Goal: Information Seeking & Learning: Learn about a topic

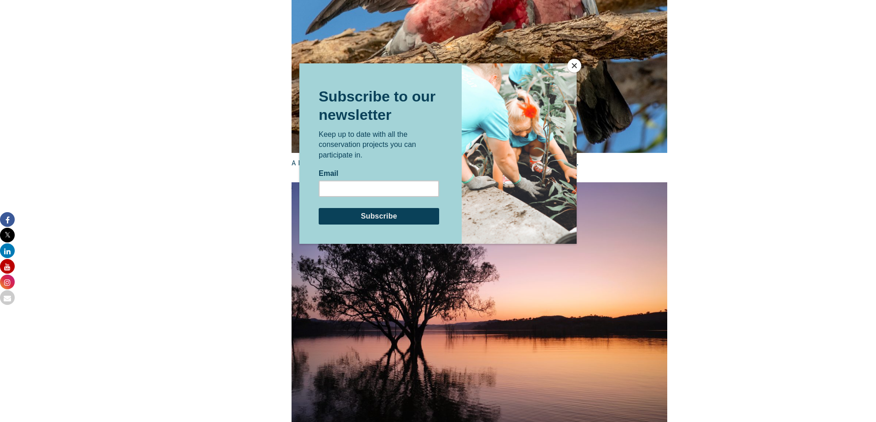
scroll to position [1432, 0]
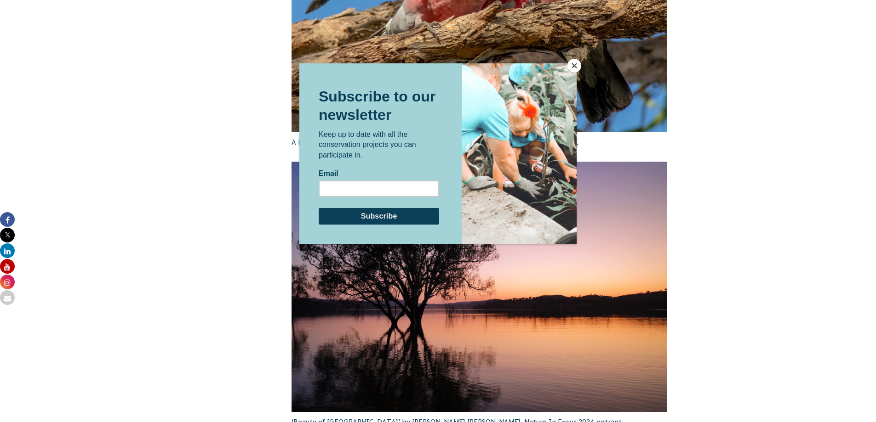
click at [574, 64] on button "Close" at bounding box center [574, 66] width 14 height 14
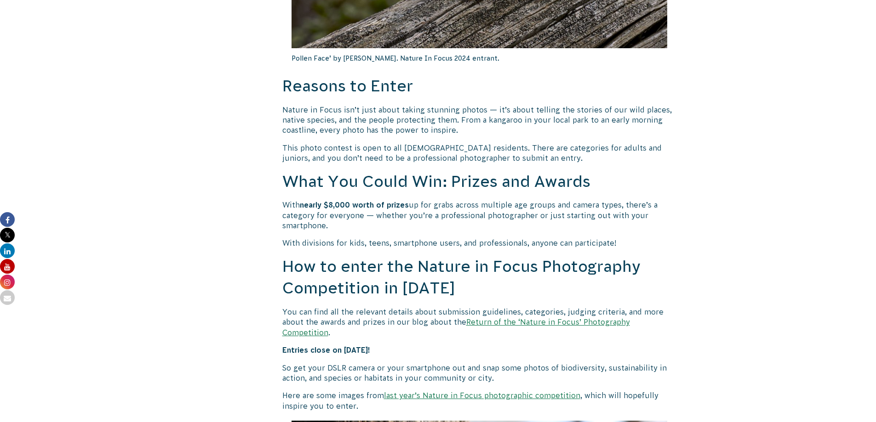
scroll to position [598, 0]
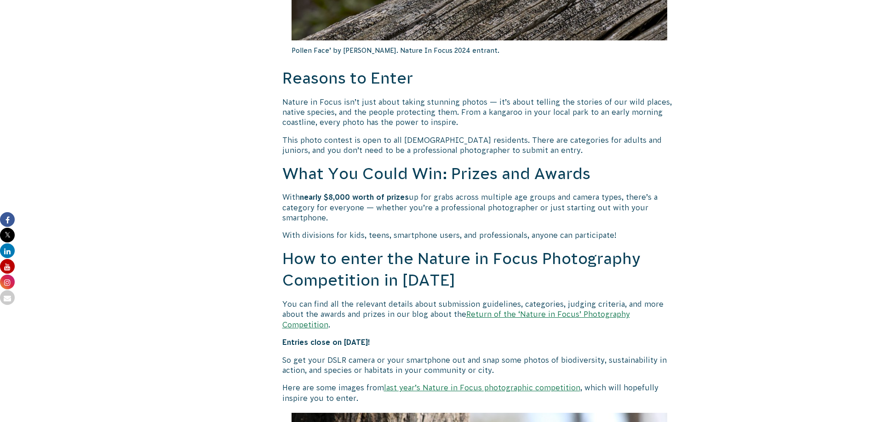
click at [527, 315] on link "Return of the ‘Nature in Focus’ Photography Competition" at bounding box center [455, 319] width 347 height 18
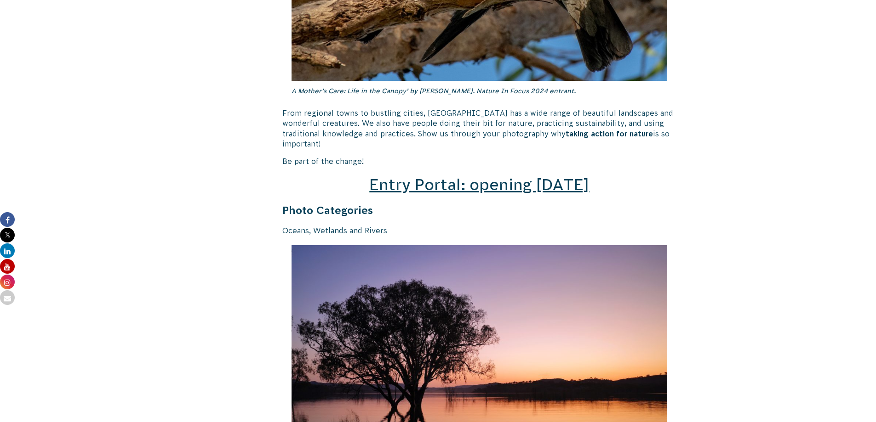
scroll to position [1149, 0]
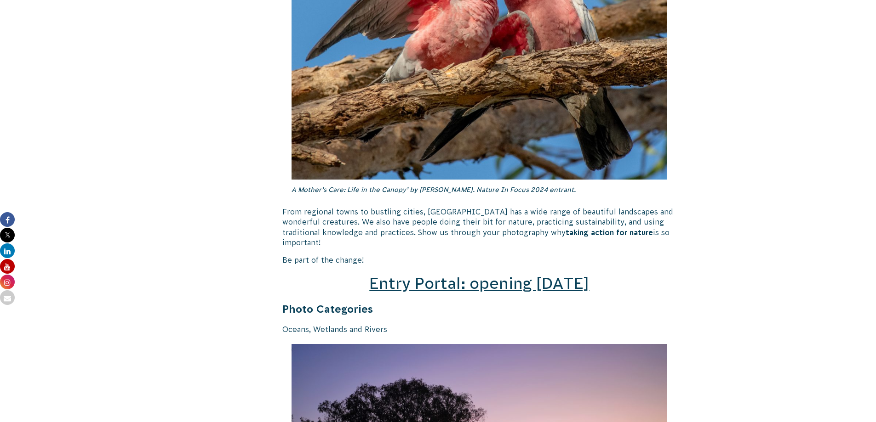
click at [394, 275] on span "Entry Portal: opening [DATE]" at bounding box center [479, 283] width 220 height 17
